Goal: Task Accomplishment & Management: Complete application form

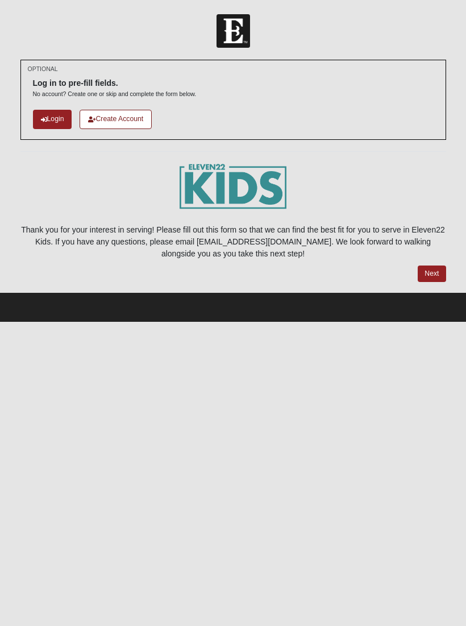
click at [54, 118] on link "Login" at bounding box center [52, 119] width 39 height 19
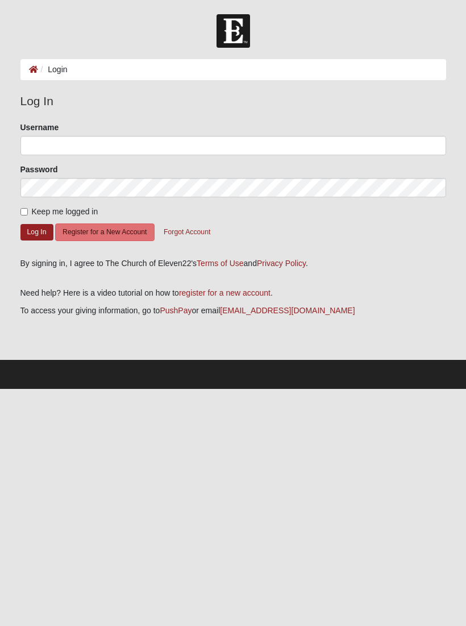
click at [67, 78] on ol "Login" at bounding box center [233, 69] width 426 height 21
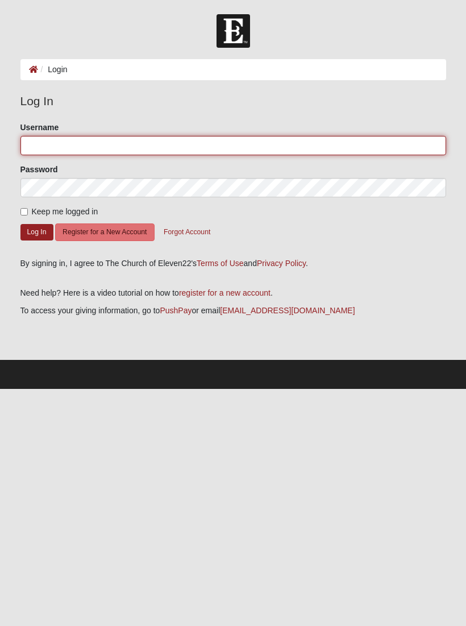
click at [34, 145] on input "Username" at bounding box center [233, 145] width 426 height 19
type input "ayanan"
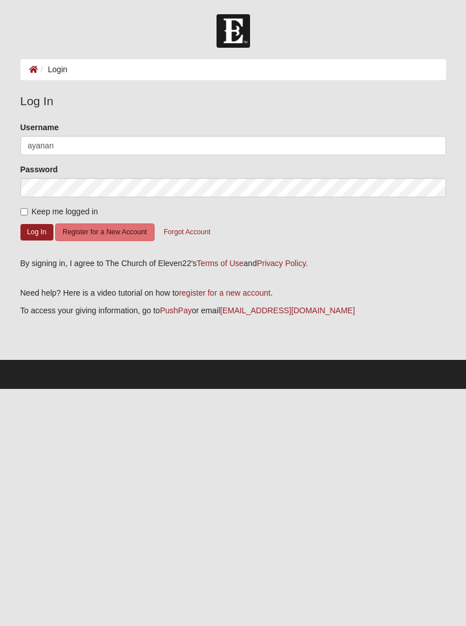
click at [36, 231] on button "Log In" at bounding box center [36, 232] width 33 height 16
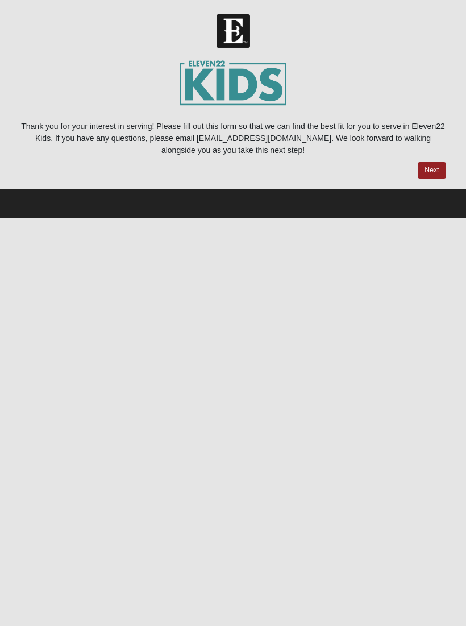
click at [433, 169] on link "Next" at bounding box center [432, 170] width 28 height 16
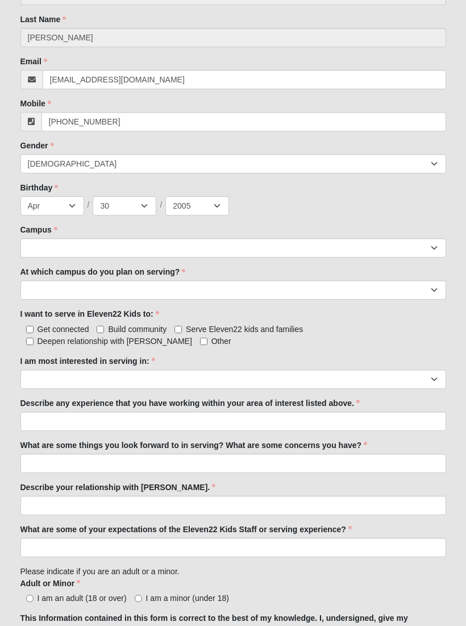
scroll to position [378, 0]
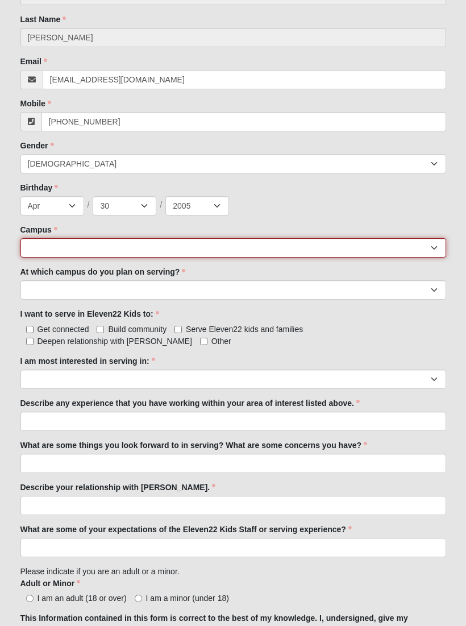
click at [49, 244] on select "[GEOGRAPHIC_DATA] [GEOGRAPHIC_DATA] (Coming Soon) Eleven22 Online [PERSON_NAME]…" at bounding box center [233, 247] width 426 height 19
click at [44, 247] on select "[GEOGRAPHIC_DATA] [GEOGRAPHIC_DATA] (Coming Soon) Eleven22 Online [PERSON_NAME]…" at bounding box center [233, 247] width 426 height 19
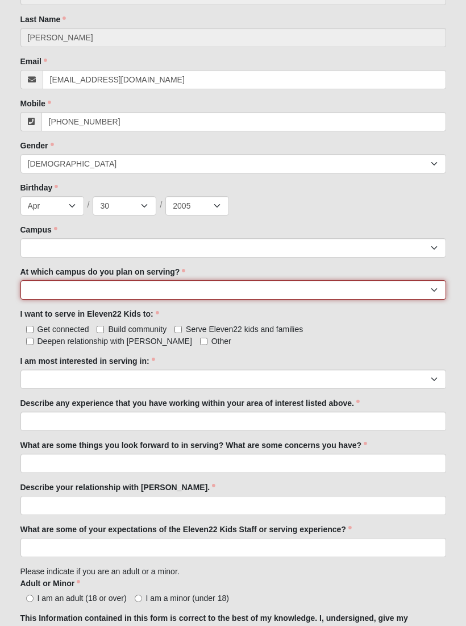
click at [51, 290] on select "[GEOGRAPHIC_DATA] [PERSON_NAME][GEOGRAPHIC_DATA] [GEOGRAPHIC_DATA] [GEOGRAPHIC_…" at bounding box center [233, 289] width 426 height 19
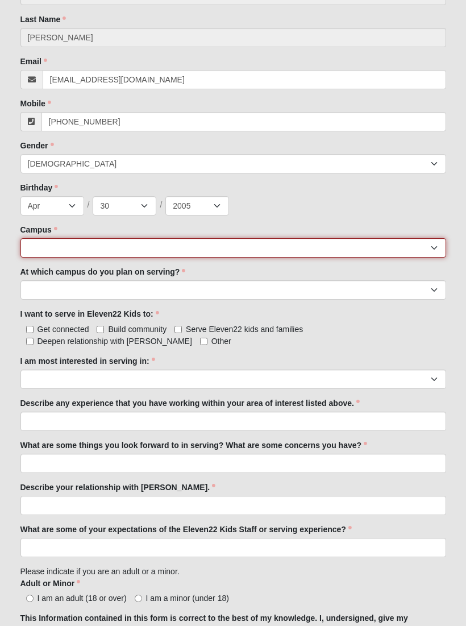
click at [34, 241] on select "[GEOGRAPHIC_DATA] [GEOGRAPHIC_DATA] (Coming Soon) Eleven22 Online [PERSON_NAME]…" at bounding box center [233, 247] width 426 height 19
select select "3"
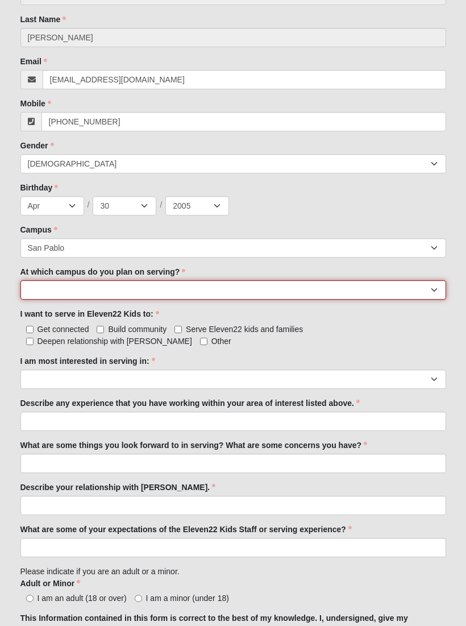
click at [54, 290] on select "[GEOGRAPHIC_DATA] [PERSON_NAME][GEOGRAPHIC_DATA] [GEOGRAPHIC_DATA] [GEOGRAPHIC_…" at bounding box center [233, 289] width 426 height 19
select select "St. [PERSON_NAME]"
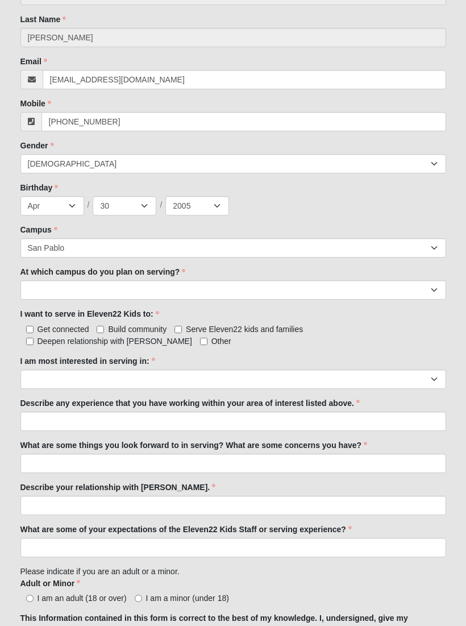
click at [193, 333] on span "Serve Eleven22 kids and families" at bounding box center [244, 329] width 117 height 9
click at [182, 333] on input "Serve Eleven22 kids and families" at bounding box center [178, 329] width 7 height 7
checkbox input "true"
click at [34, 338] on input "Deepen relationship with [PERSON_NAME]" at bounding box center [29, 341] width 7 height 7
checkbox input "true"
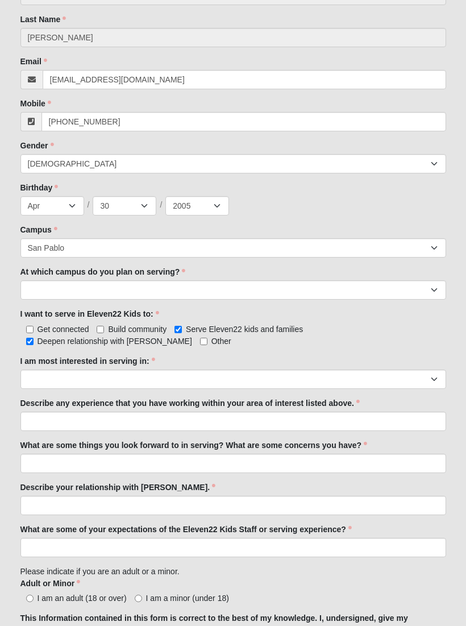
click at [110, 330] on span "Build community" at bounding box center [137, 329] width 59 height 9
click at [104, 330] on input "Build community" at bounding box center [100, 329] width 7 height 7
checkbox input "true"
click at [34, 330] on input "Get connected" at bounding box center [29, 329] width 7 height 7
checkbox input "true"
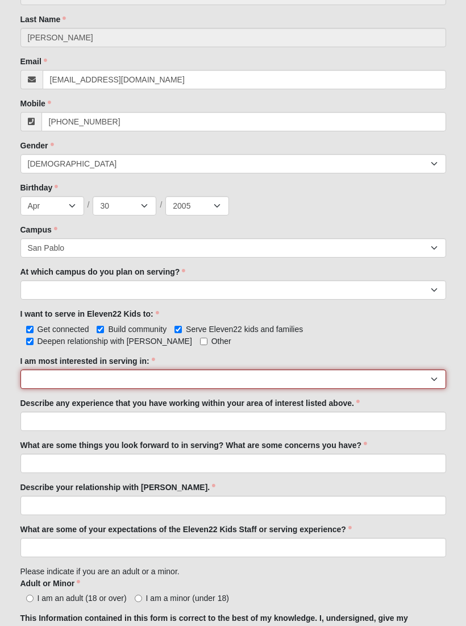
click at [59, 380] on select "Registration Tour Guide Preschool Disciple Group Leader Elementary Disciple Gro…" at bounding box center [233, 378] width 426 height 19
select select "Undecided"
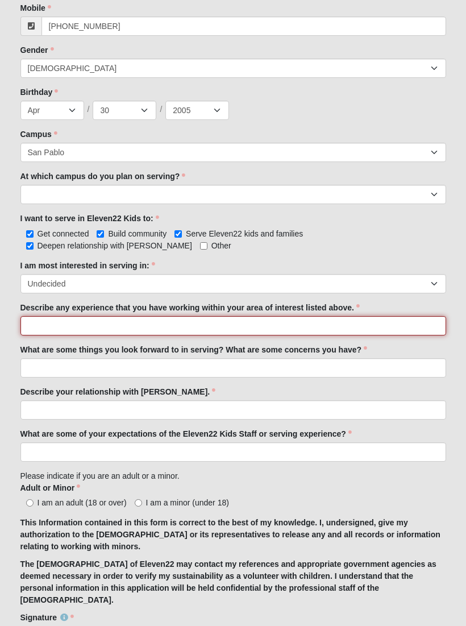
click at [76, 330] on input "Describe any experience that you have working within your area of interest list…" at bounding box center [233, 326] width 426 height 19
type input "No specific experience besides being an older sister of many siblings!!"
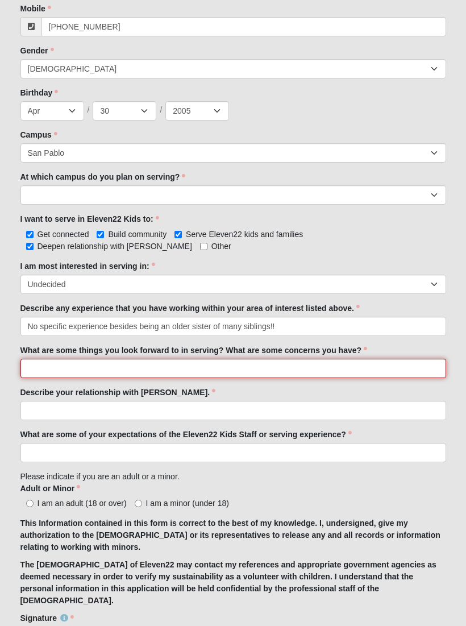
click at [53, 364] on input "What are some things you look forward to in serving? What are some concerns you…" at bounding box center [233, 368] width 426 height 19
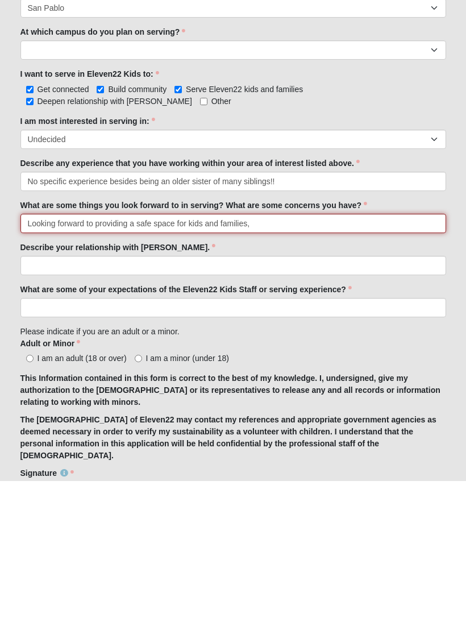
type input "Looking forward to providing a safe space for kids and families,"
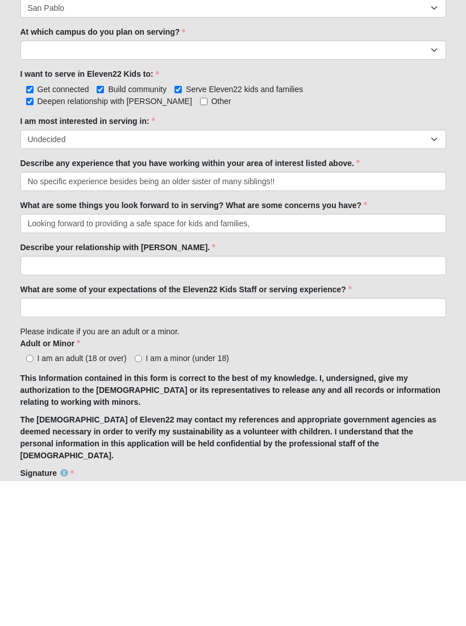
click at [33, 500] on input "I am an adult (18 or over)" at bounding box center [29, 503] width 7 height 7
radio input "true"
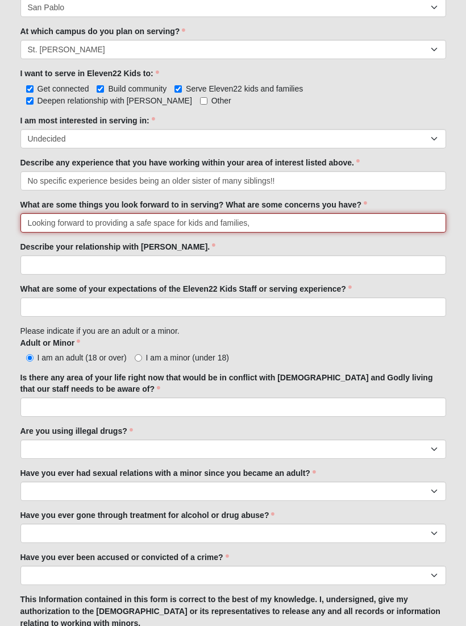
click at [56, 227] on input "Looking forward to providing a safe space for kids and families," at bounding box center [233, 222] width 426 height 19
click at [91, 222] on input "Looking forward to providing a safe space for kids and families," at bounding box center [233, 222] width 426 height 19
click at [81, 221] on input "Looking forward to providing a safe space for kids and families," at bounding box center [233, 222] width 426 height 19
click at [84, 226] on input "Looking forward to providing a safe space for kids and families," at bounding box center [233, 222] width 426 height 19
click at [85, 229] on input "Looking forward to providing a safe space for kids and families," at bounding box center [233, 222] width 426 height 19
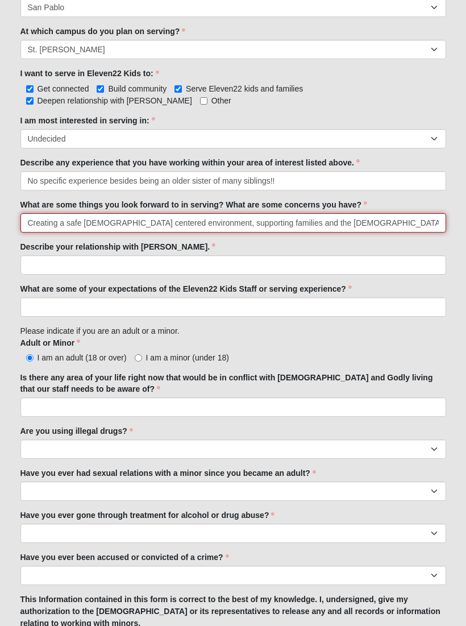
click input "submit" at bounding box center [0, 0] width 0 height 0
type input "Creating a safe [DEMOGRAPHIC_DATA] centered environment, supporting families an…"
click at [411, 225] on input "Creating a safe [DEMOGRAPHIC_DATA] centered environment, supporting families an…" at bounding box center [233, 222] width 426 height 19
type input "Creating a safe [DEMOGRAPHIC_DATA] centered environment, supporting families an…"
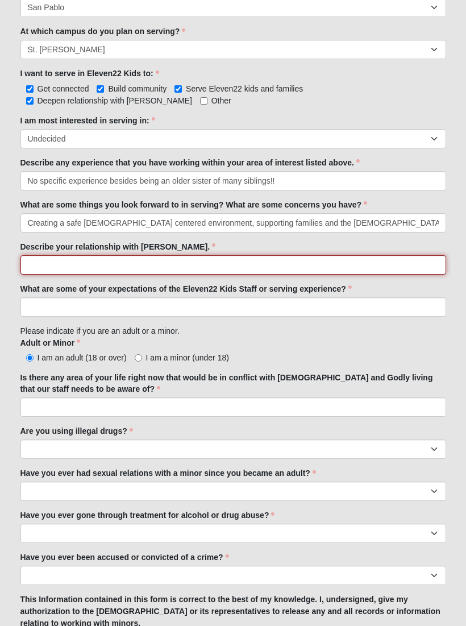
click at [68, 267] on input "Describe your relationship with [PERSON_NAME]." at bounding box center [233, 264] width 426 height 19
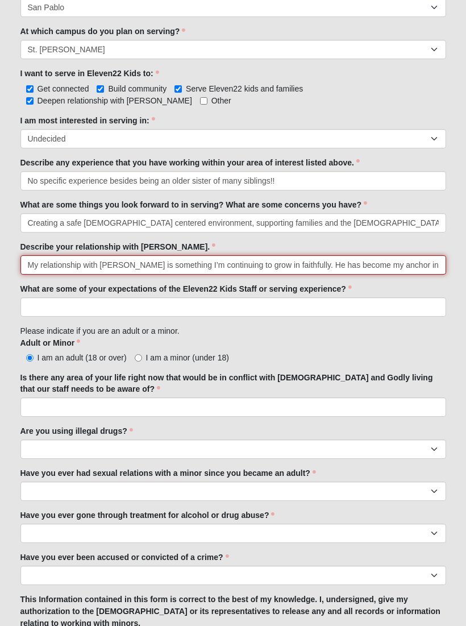
click at [375, 265] on input "My relationship with [PERSON_NAME] is something I’m continuing to grow in faith…" at bounding box center [233, 264] width 426 height 19
click at [335, 263] on input "My relationship with [PERSON_NAME] is something I’m continuing to grow in faith…" at bounding box center [233, 264] width 426 height 19
type input "My relationship with [PERSON_NAME] is something I’m continuing to grow in faith…"
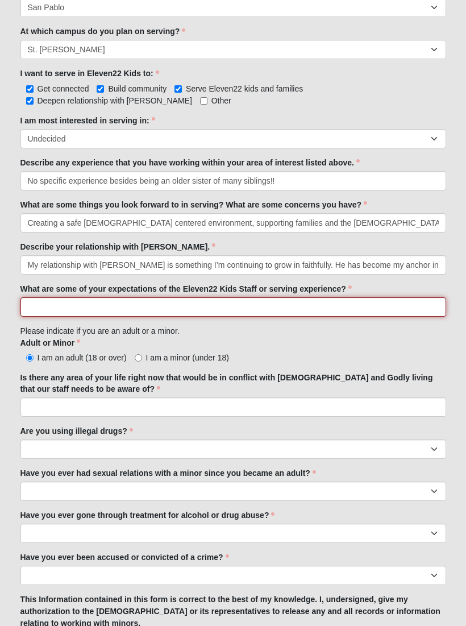
click at [50, 302] on input "What are some of your expectations of the Eleven22 Kids Staff or serving experi…" at bounding box center [233, 306] width 426 height 19
type input "No specific expectations. Just excited!!"
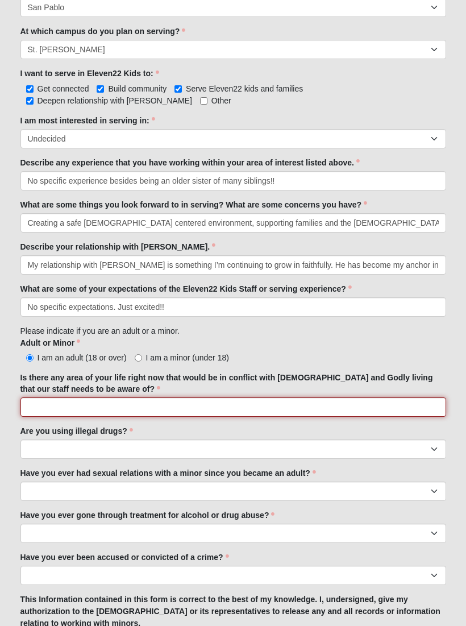
click at [153, 402] on input "Is there any area of your life right now that would be in conflict with [DEMOGR…" at bounding box center [233, 406] width 426 height 19
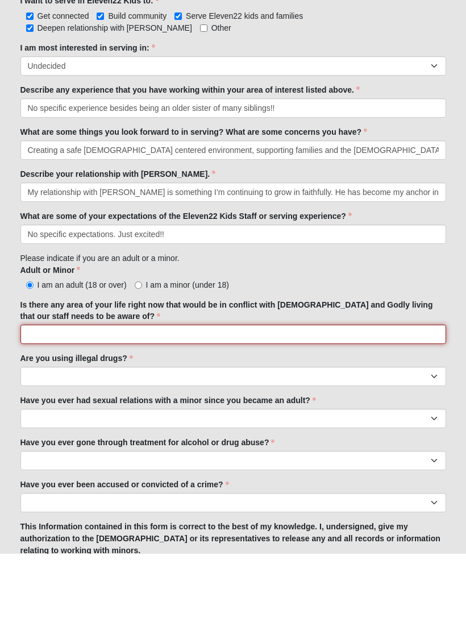
scroll to position [691, 0]
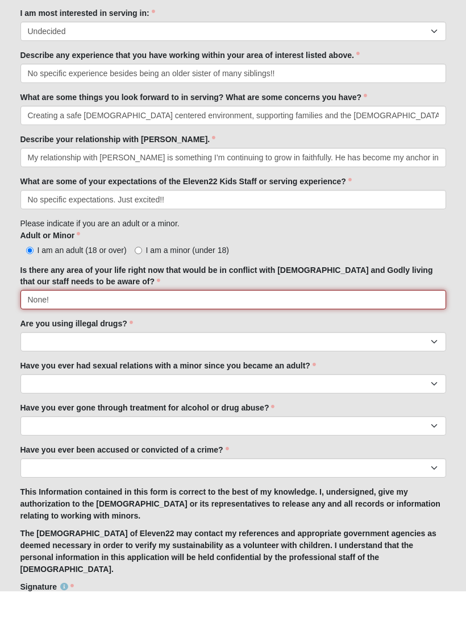
type input "None!"
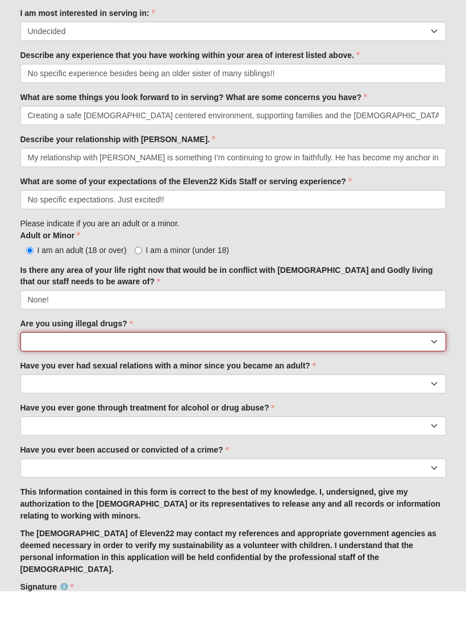
click at [369, 367] on select "Yes No" at bounding box center [233, 376] width 426 height 19
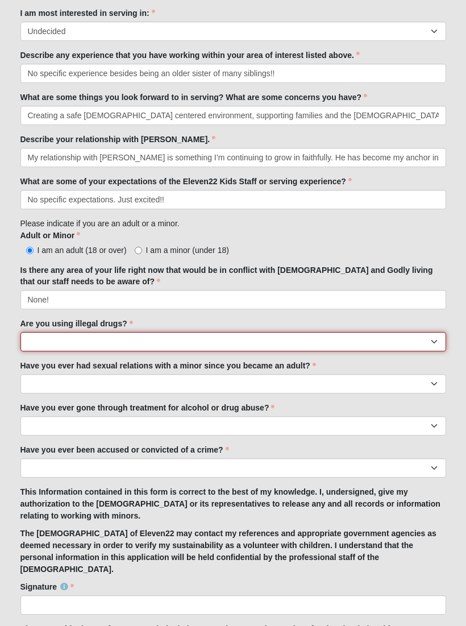
select select "No"
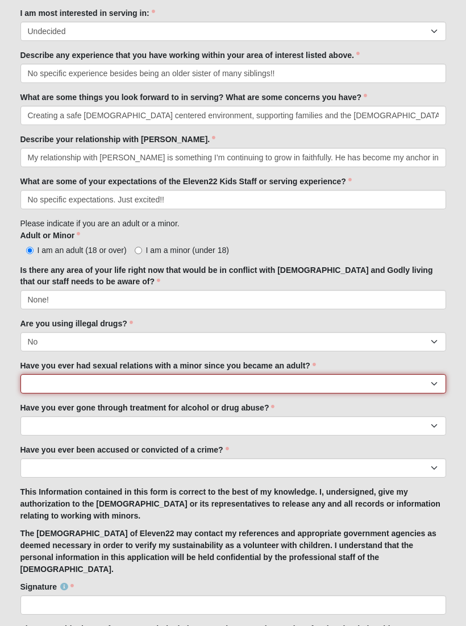
click at [307, 386] on select "Yes No" at bounding box center [233, 383] width 426 height 19
select select "No"
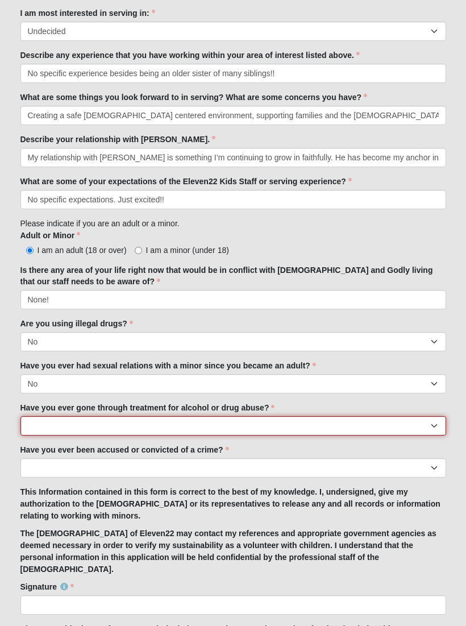
click at [267, 431] on select "Yes No" at bounding box center [233, 425] width 426 height 19
select select "No"
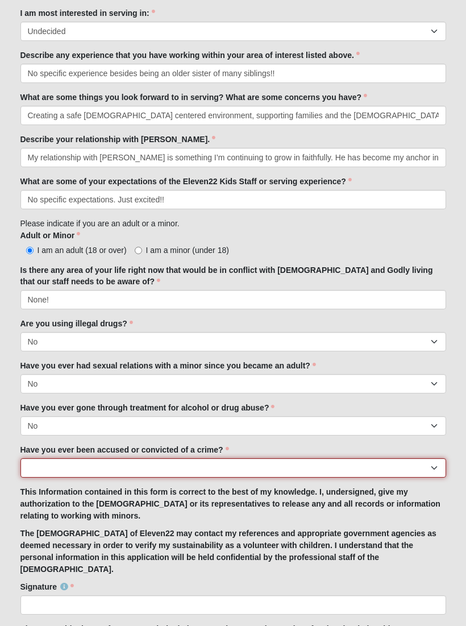
click at [250, 477] on select "Yes No" at bounding box center [233, 467] width 426 height 19
select select "No"
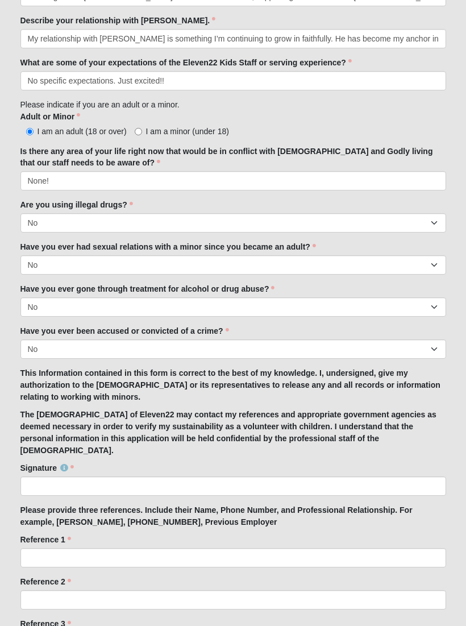
scroll to position [884, 0]
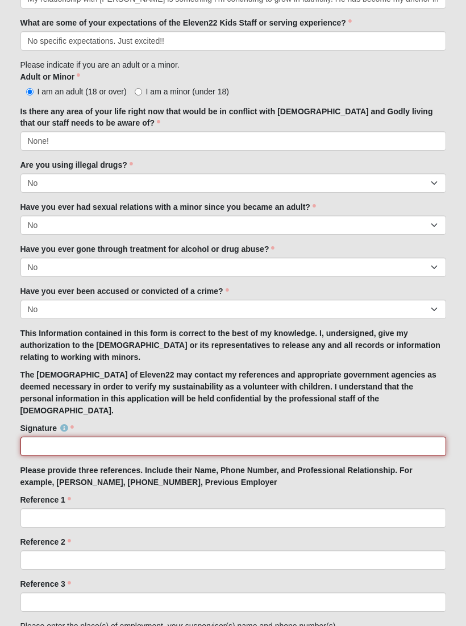
click at [257, 437] on input "Signature" at bounding box center [233, 446] width 426 height 19
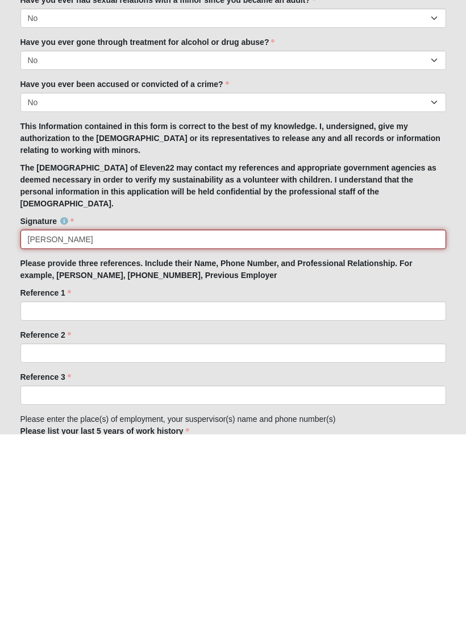
type input "[PERSON_NAME]"
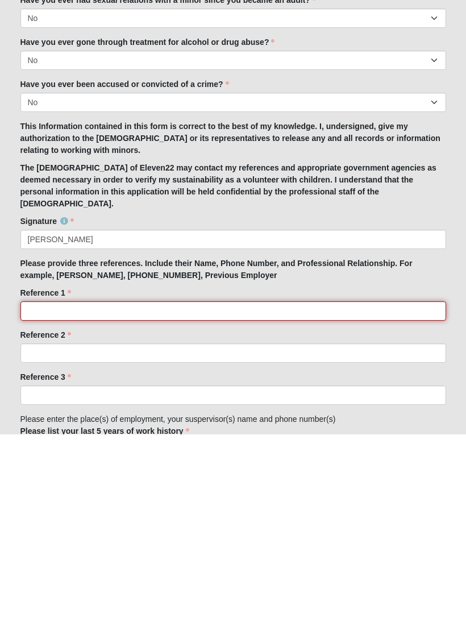
click at [36, 493] on input "Reference 1" at bounding box center [233, 502] width 426 height 19
type input "[PERSON_NAME] 9045144849 - current employer"
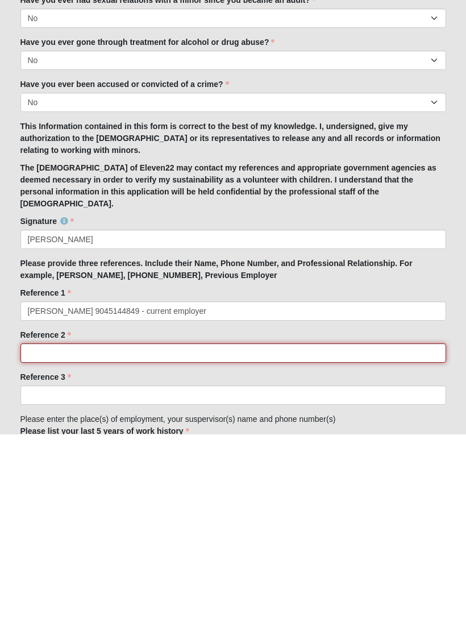
click at [54, 535] on input "Reference 2" at bounding box center [233, 544] width 426 height 19
type input "[PERSON_NAME] 9048872823 - mentor"
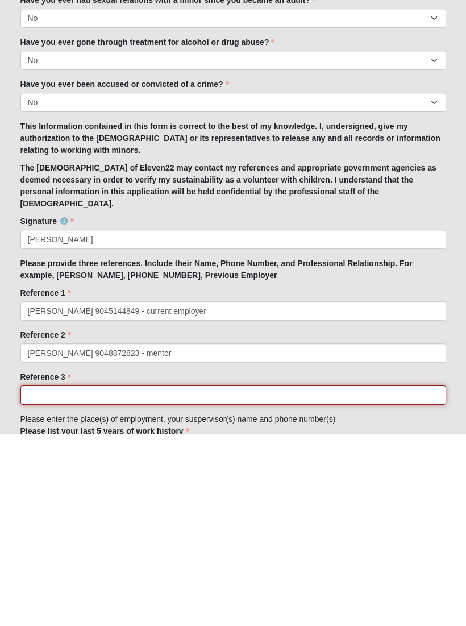
click at [38, 577] on input "Reference 3" at bounding box center [233, 586] width 426 height 19
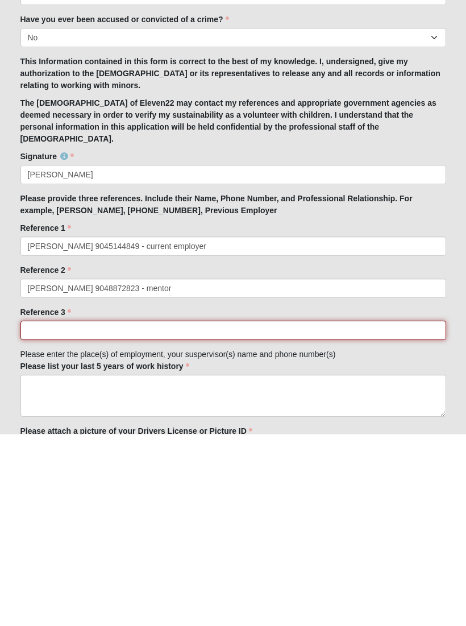
scroll to position [1048, 0]
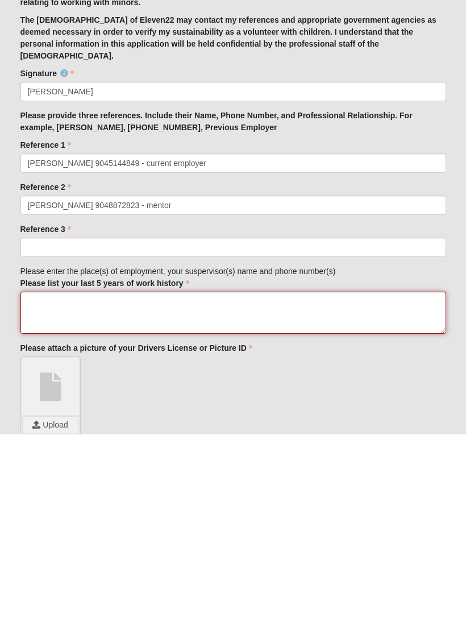
click at [319, 483] on textarea "Please list your last 5 years of work history" at bounding box center [233, 504] width 426 height 42
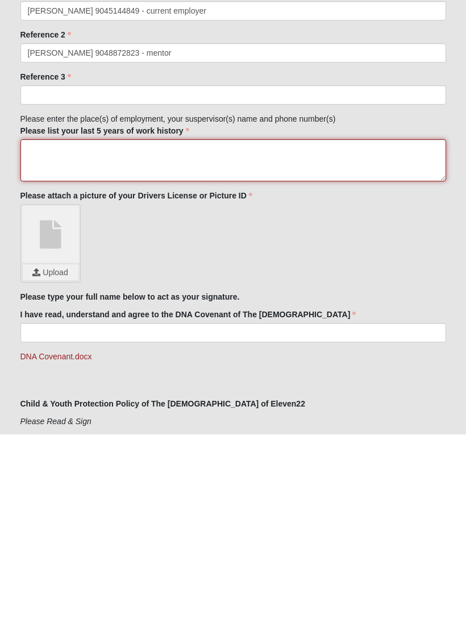
scroll to position [1201, 0]
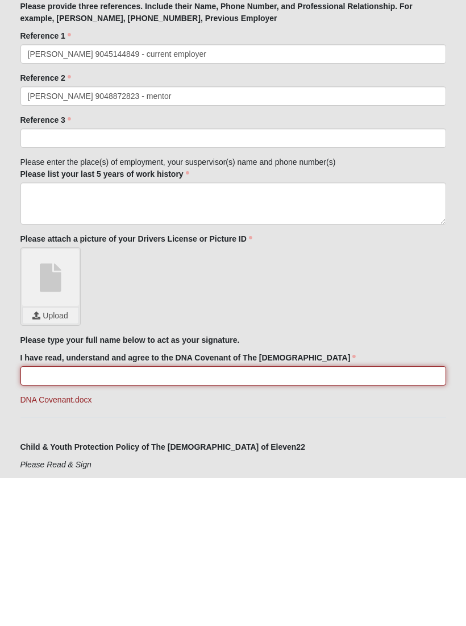
click at [307, 514] on input "I have read, understand and agree to the DNA Covenant of The [DEMOGRAPHIC_DATA]" at bounding box center [233, 523] width 426 height 19
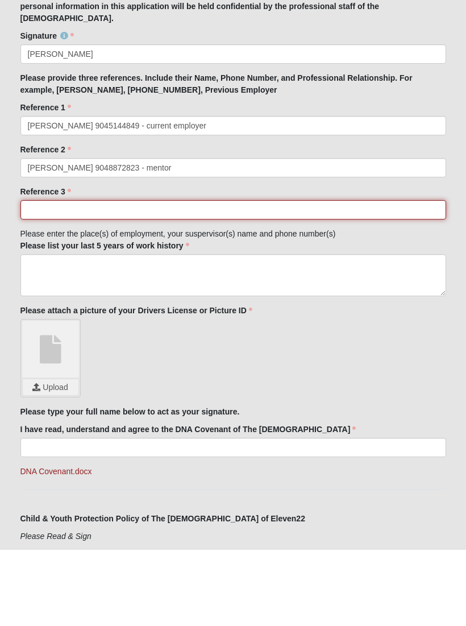
click at [319, 276] on input "Reference 3" at bounding box center [233, 285] width 426 height 19
type input "[PERSON_NAME] 9045974704 - mentor"
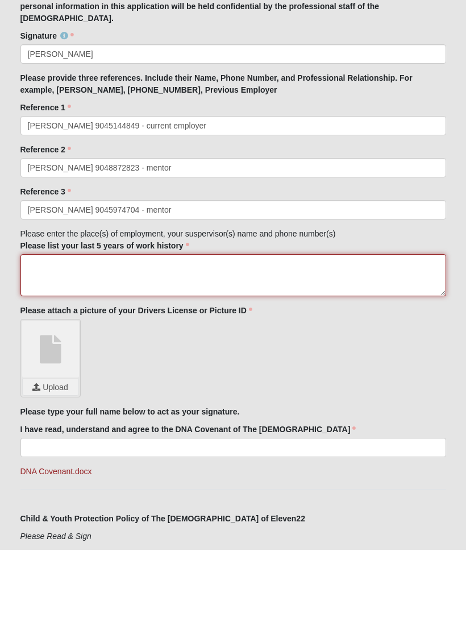
click at [323, 330] on textarea "Please list your last 5 years of work history" at bounding box center [233, 351] width 426 height 42
type textarea "Tax Defense Network -"
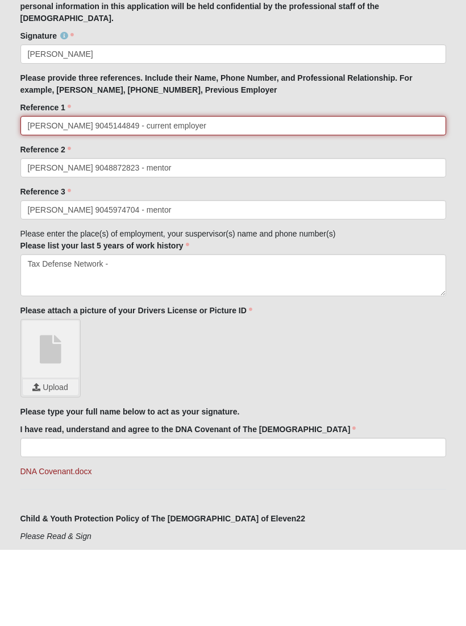
click at [280, 192] on input "[PERSON_NAME] 9045144849 - current employer" at bounding box center [233, 201] width 426 height 19
click at [171, 192] on input "[PERSON_NAME] 9045144849 - current employer" at bounding box center [233, 201] width 426 height 19
type input "[PERSON_NAME] 9045144849 - current employer"
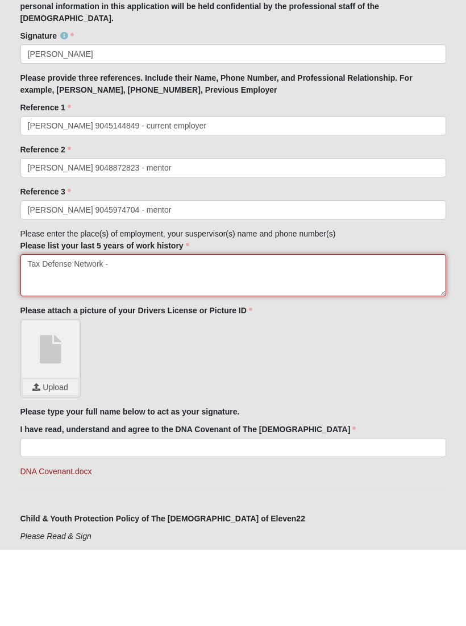
click at [123, 330] on textarea "Tax Defense Network -" at bounding box center [233, 351] width 426 height 42
type textarea "Tax Defense Network - supervisor [PERSON_NAME] 9043470402"
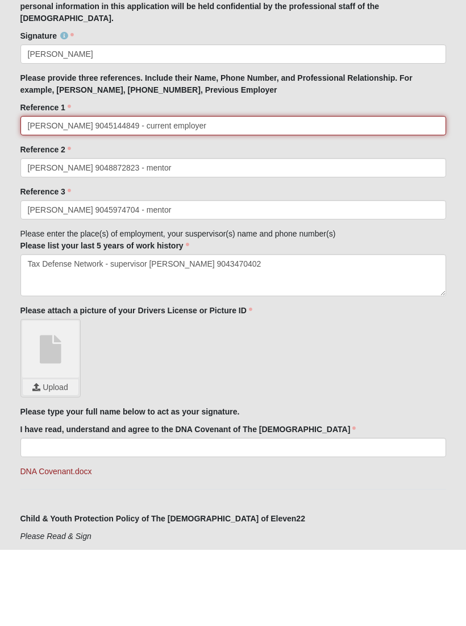
click at [262, 192] on input "[PERSON_NAME] 9045144849 - current employer" at bounding box center [233, 201] width 426 height 19
type input "[PERSON_NAME] 9045144849 - current employer (vp of sales)"
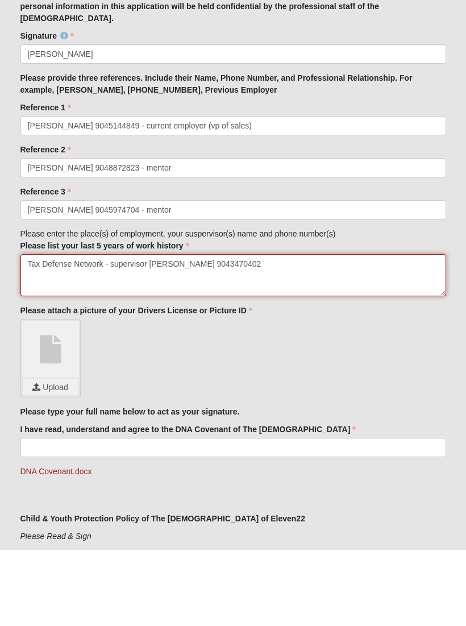
click at [270, 330] on textarea "Tax Defense Network - supervisor [PERSON_NAME] 9043470402" at bounding box center [233, 351] width 426 height 42
click at [138, 330] on textarea "Tax Defense Network - supervisor [PERSON_NAME] 9043470402 Pinnacle Roofing - [P…" at bounding box center [233, 351] width 426 height 42
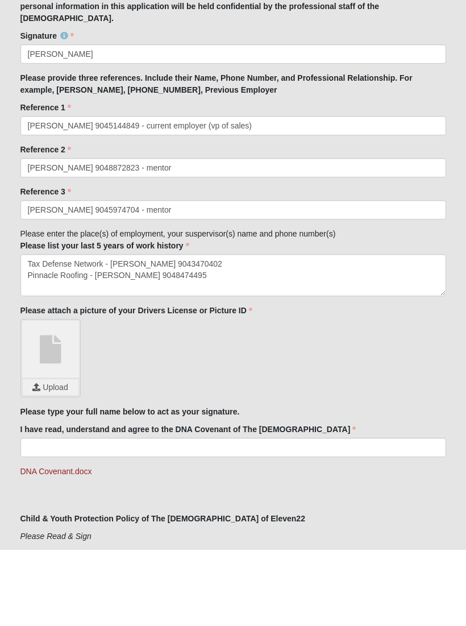
scroll to position [1277, 0]
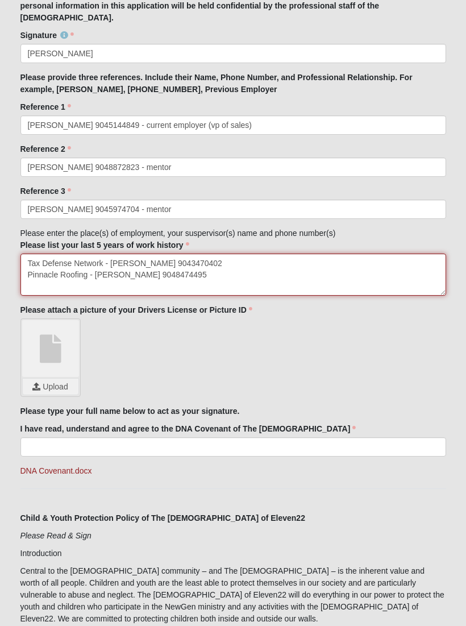
type textarea "Tax Defense Network - [PERSON_NAME] 9043470402 Pinnacle Roofing - [PERSON_NAME]…"
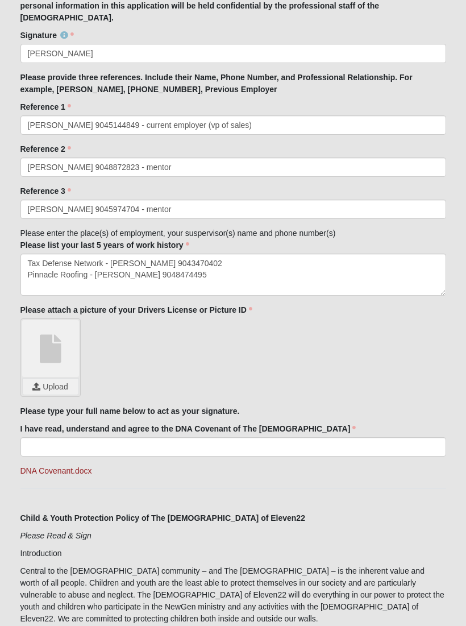
click at [45, 379] on input "file" at bounding box center [51, 387] width 56 height 16
click at [260, 423] on label "I have read, understand and agree to the DNA Covenant of The [DEMOGRAPHIC_DATA]" at bounding box center [188, 428] width 336 height 11
click at [260, 437] on input "I have read, understand and agree to the DNA Covenant of The [DEMOGRAPHIC_DATA]" at bounding box center [233, 446] width 426 height 19
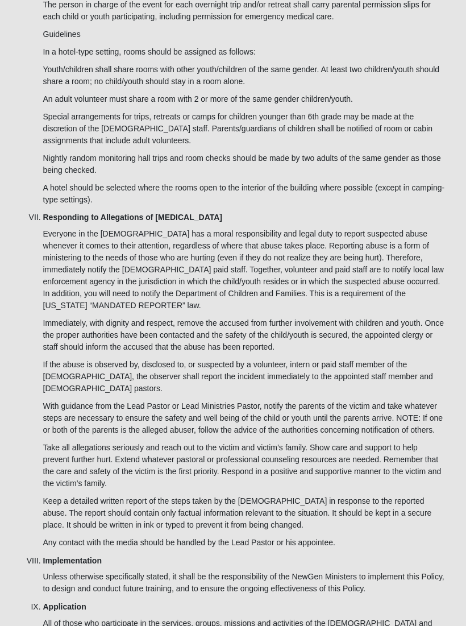
scroll to position [4352, 0]
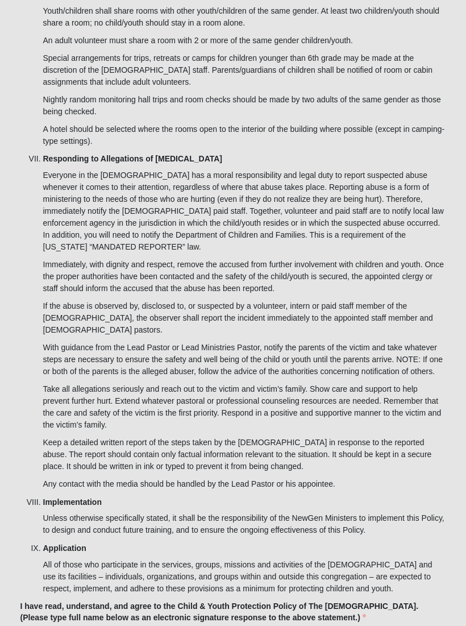
type input "[PERSON_NAME]"
click at [84, 625] on input "I have read, understand, and agree to the Child & Youth Protection Policy of Th…" at bounding box center [233, 635] width 426 height 19
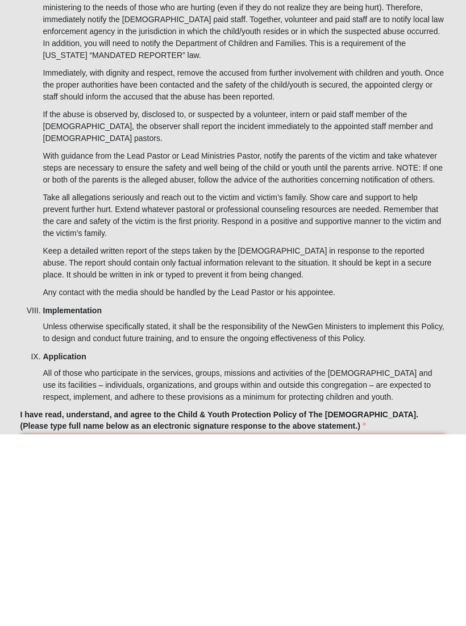
scroll to position [4373, 0]
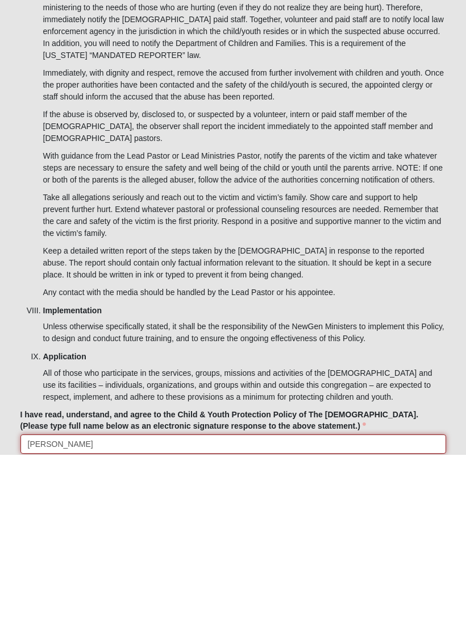
type input "[PERSON_NAME]"
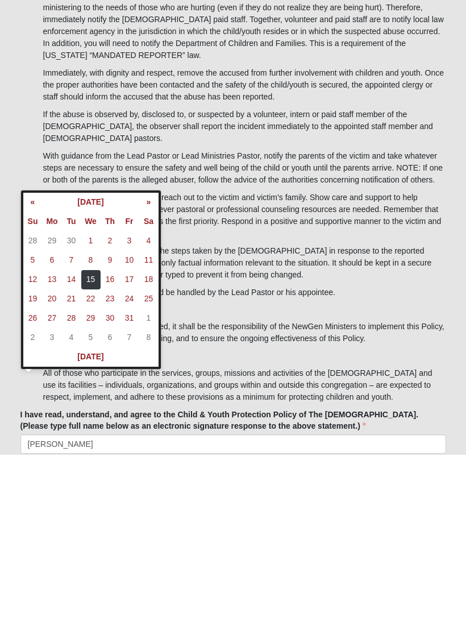
click at [89, 441] on td "15" at bounding box center [90, 450] width 19 height 19
type input "[DATE]"
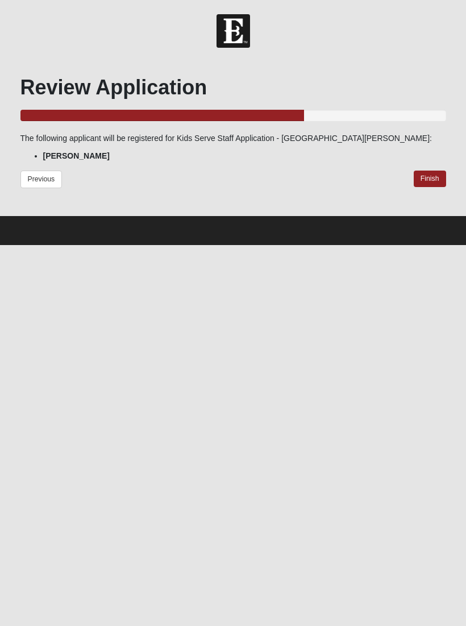
click at [430, 181] on link "Finish" at bounding box center [430, 179] width 32 height 16
